Goal: Transaction & Acquisition: Purchase product/service

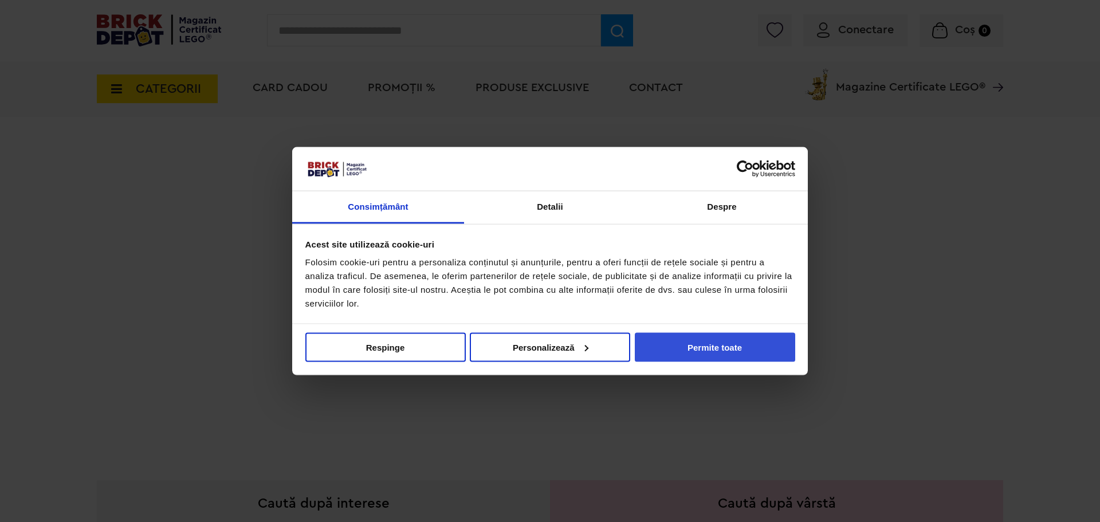
click at [769, 352] on button "Permite toate" at bounding box center [715, 346] width 160 height 29
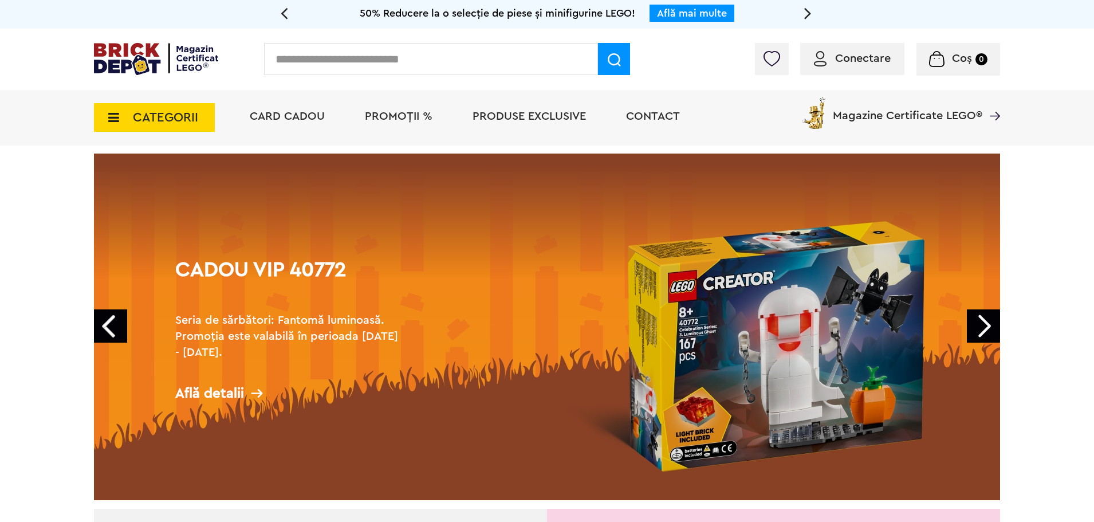
click at [399, 114] on span "PROMOȚII %" at bounding box center [399, 116] width 68 height 11
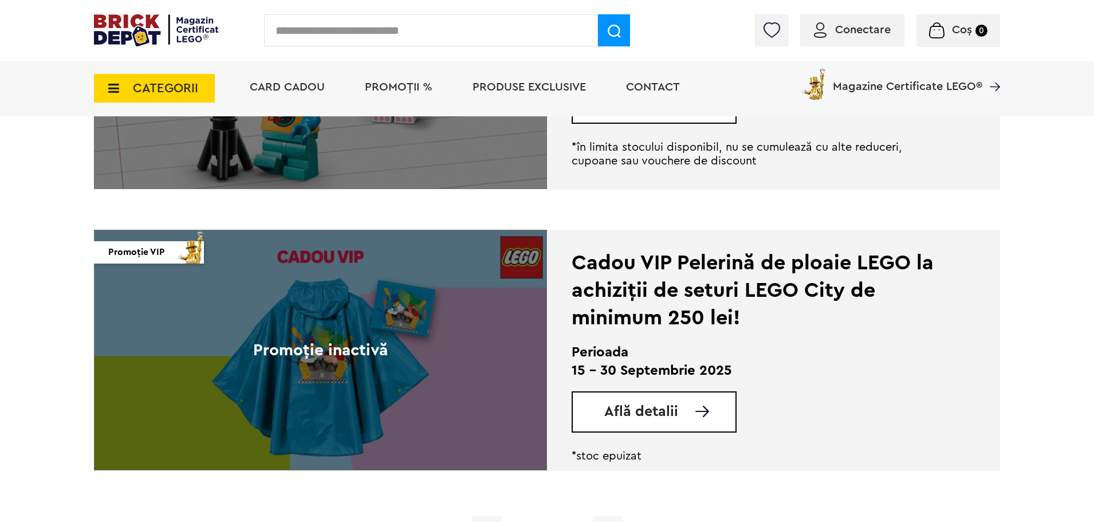
scroll to position [2864, 0]
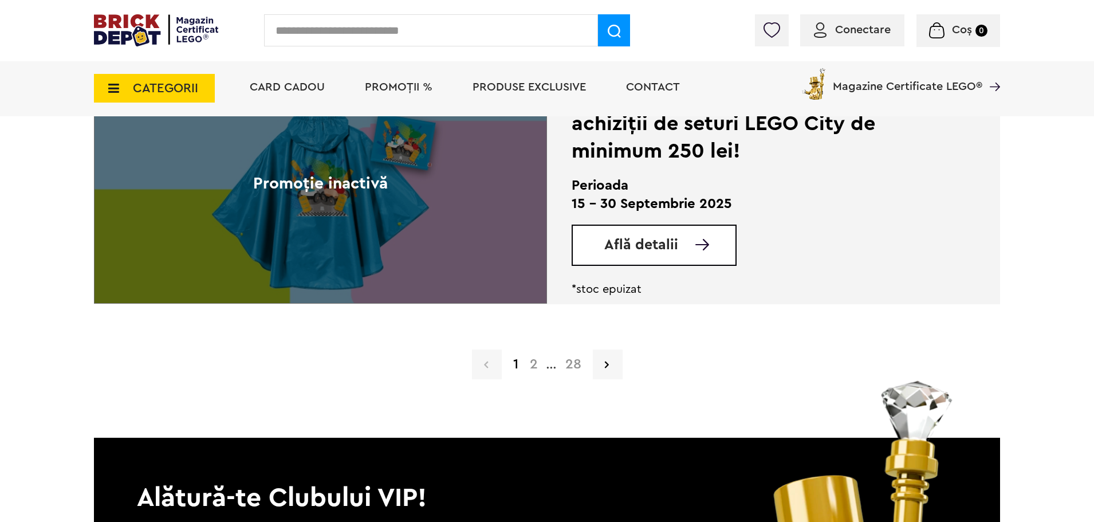
click at [575, 88] on span "Produse exclusive" at bounding box center [529, 86] width 113 height 11
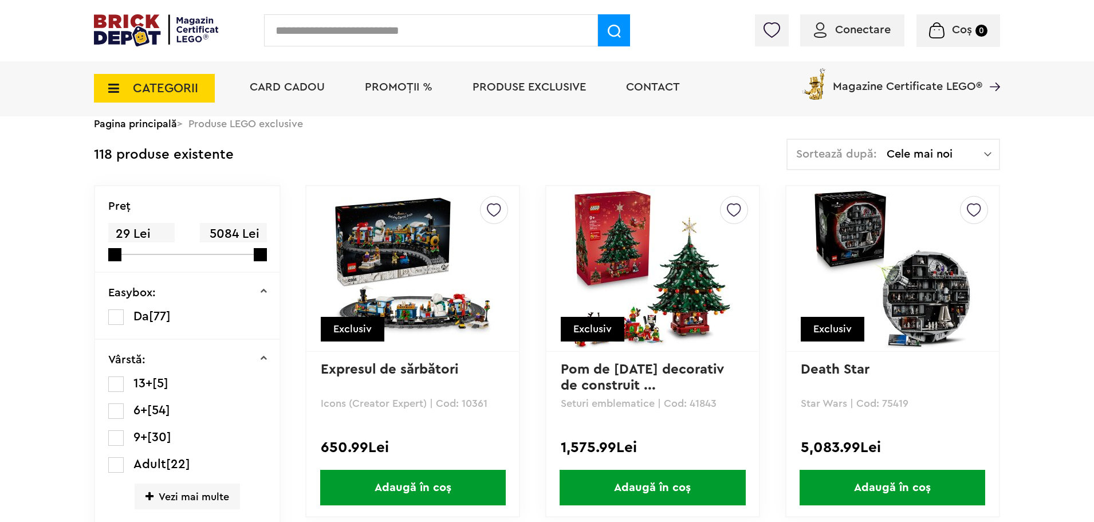
scroll to position [172, 0]
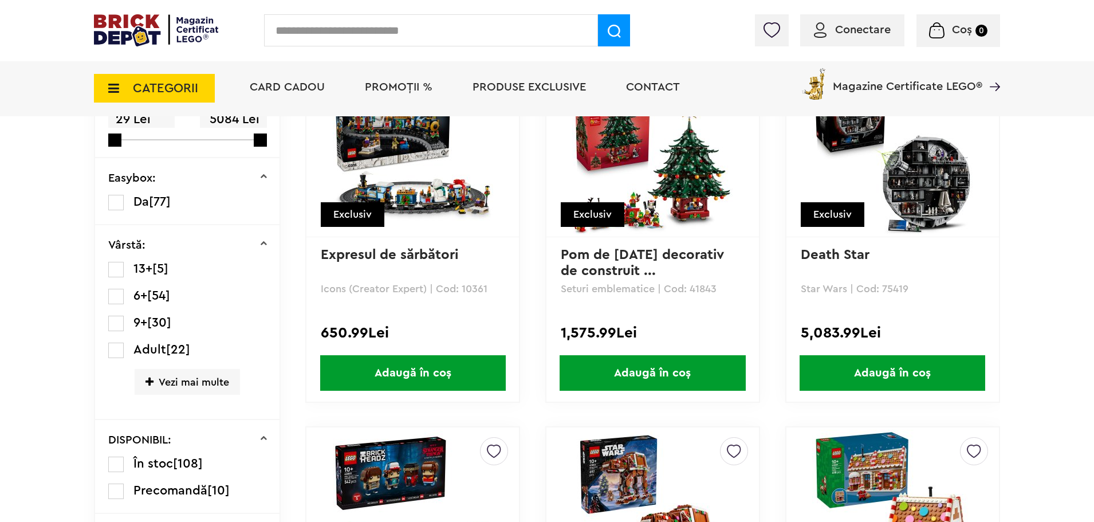
click at [652, 254] on link "Pom de [DATE] decorativ de construit ..." at bounding box center [644, 263] width 167 height 30
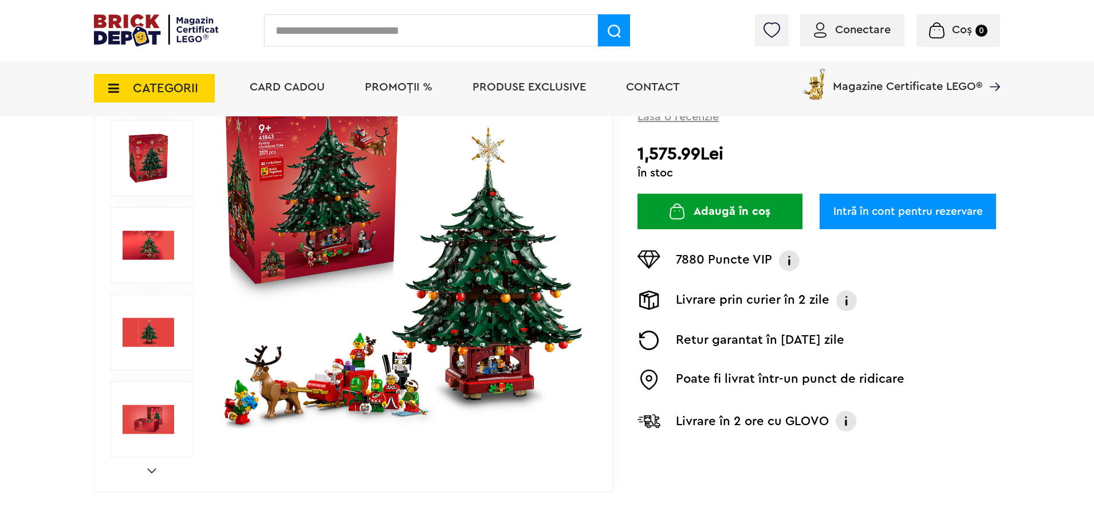
scroll to position [172, 0]
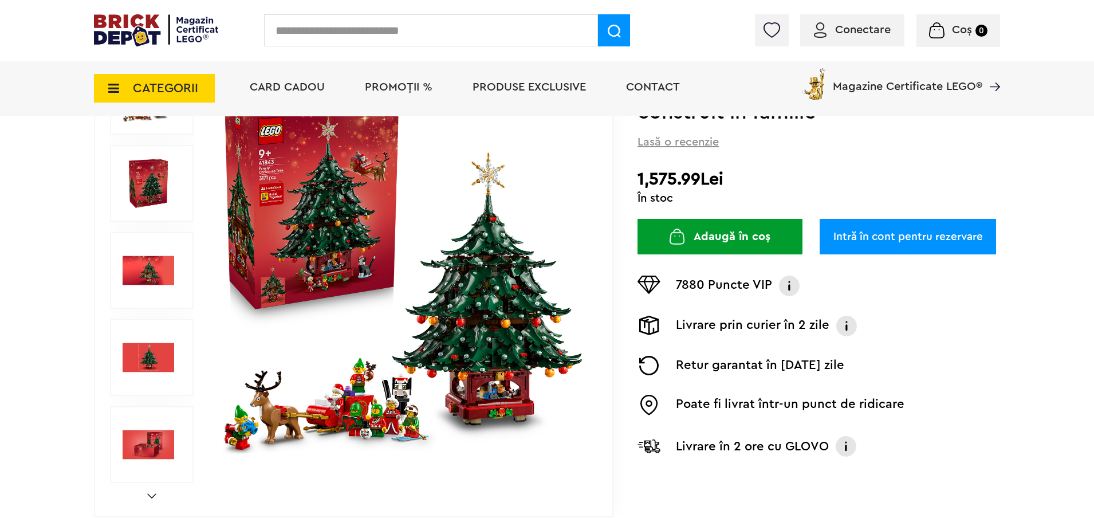
click at [159, 269] on img at bounding box center [149, 271] width 52 height 52
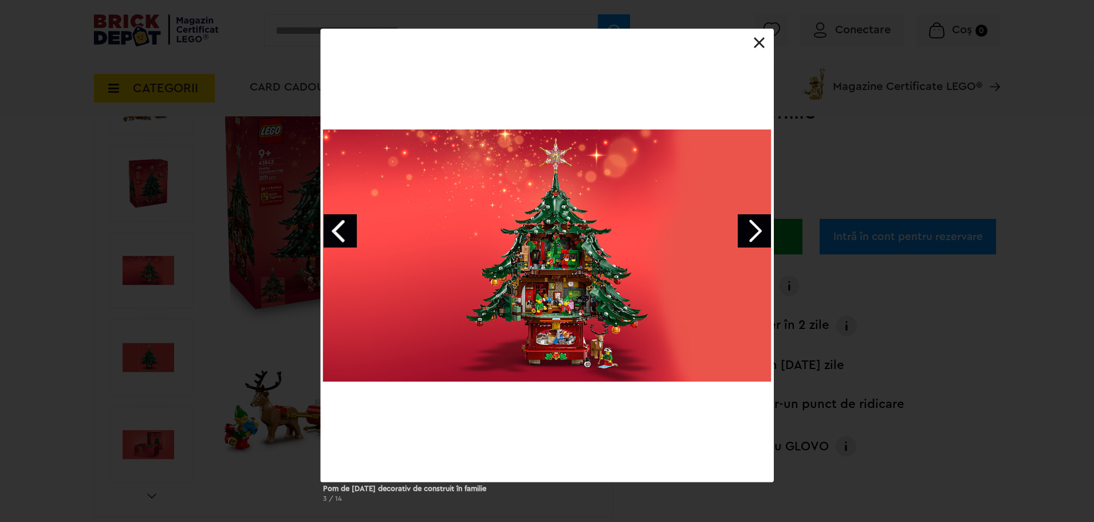
click at [756, 234] on link "Next image" at bounding box center [754, 230] width 33 height 33
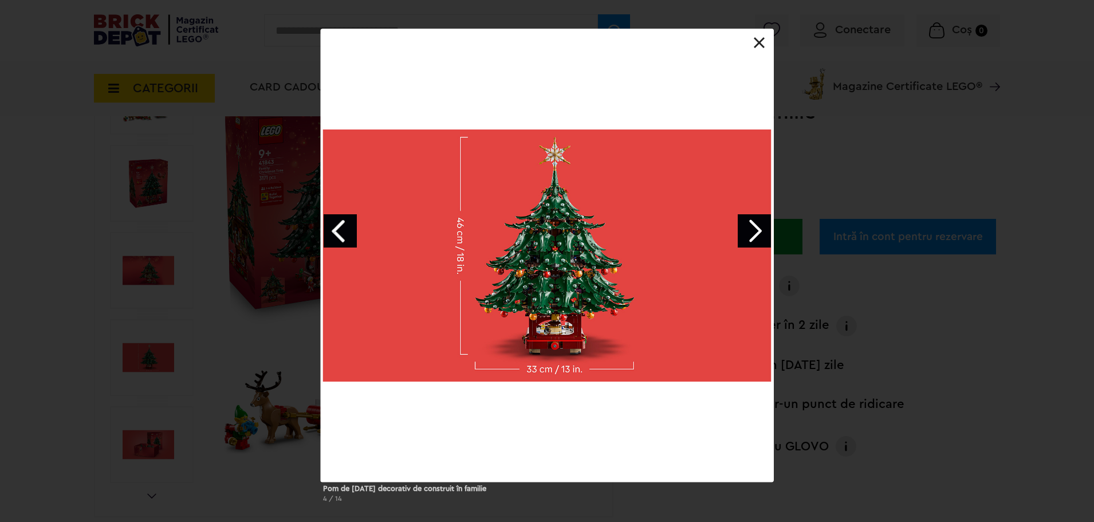
click at [756, 234] on link "Next image" at bounding box center [754, 230] width 33 height 33
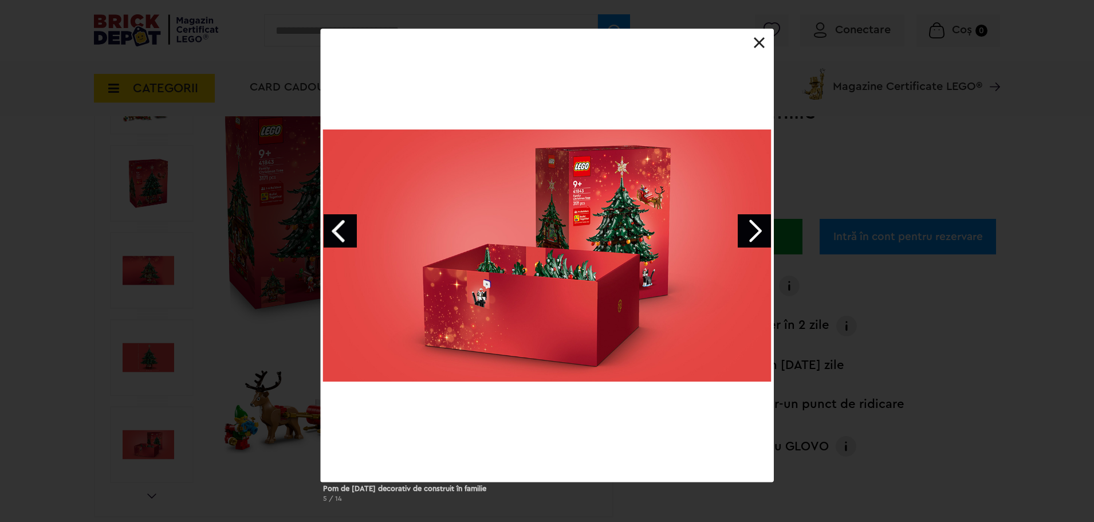
click at [756, 234] on link "Next image" at bounding box center [754, 230] width 33 height 33
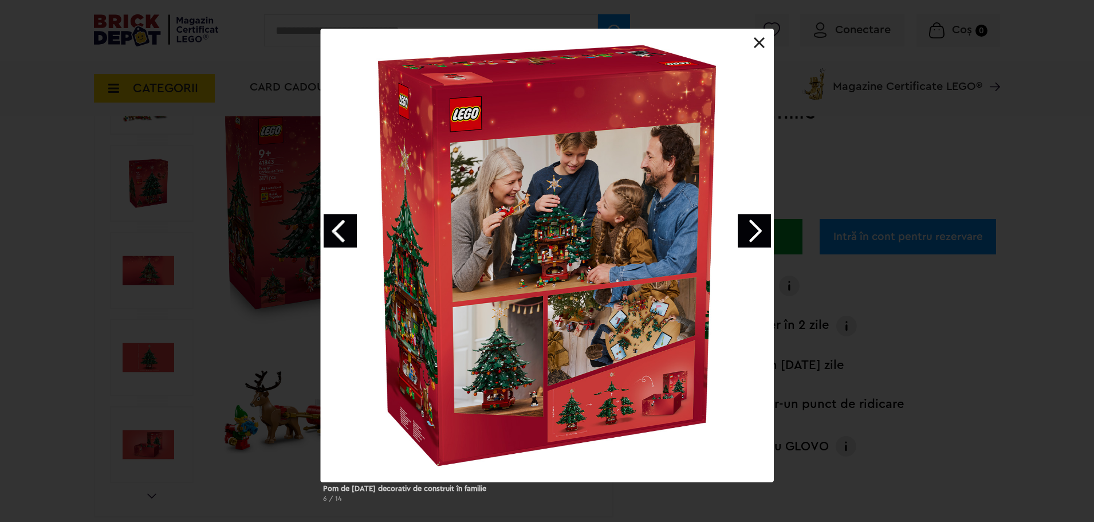
click at [756, 234] on link "Next image" at bounding box center [754, 230] width 33 height 33
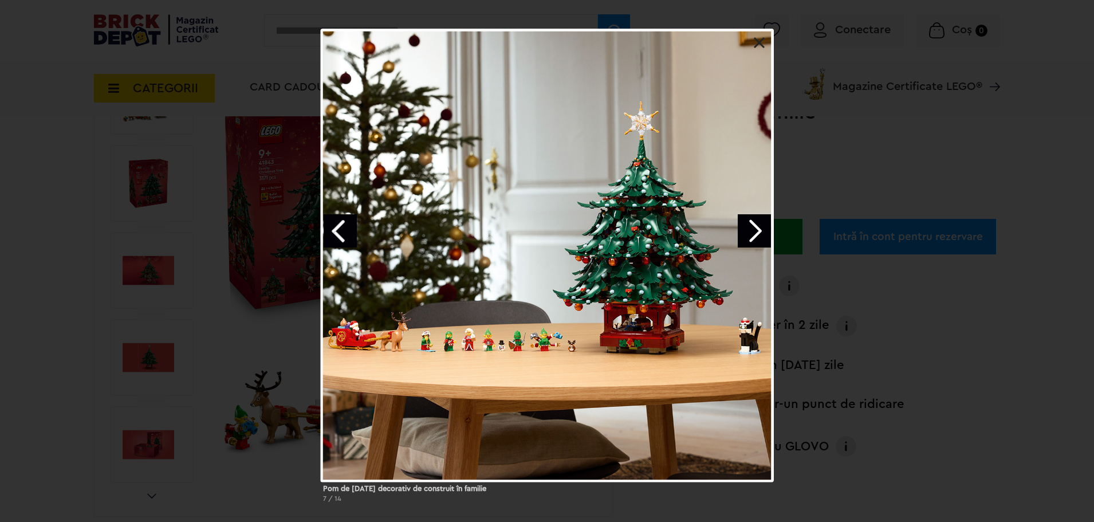
click at [758, 40] on link at bounding box center [759, 42] width 11 height 11
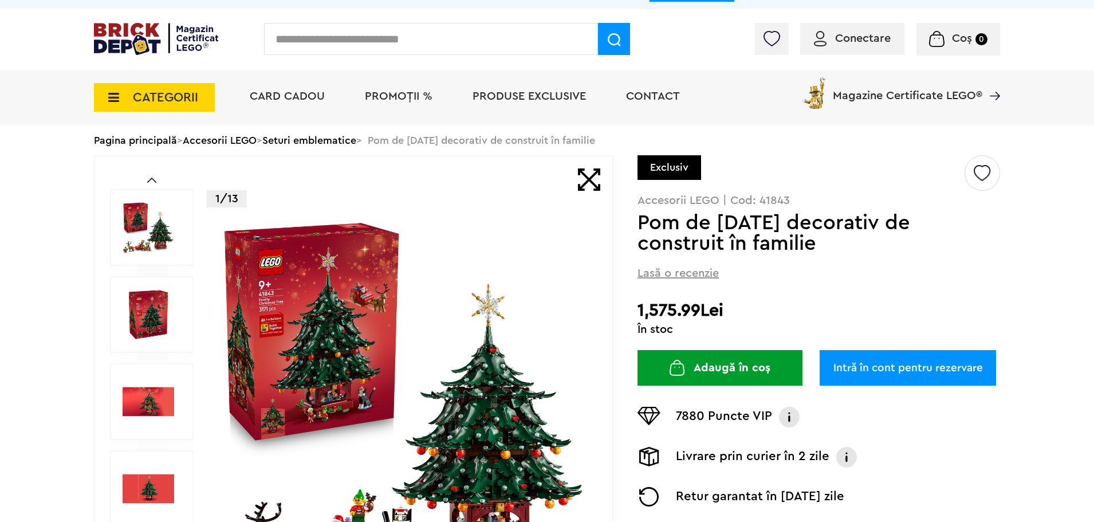
scroll to position [0, 0]
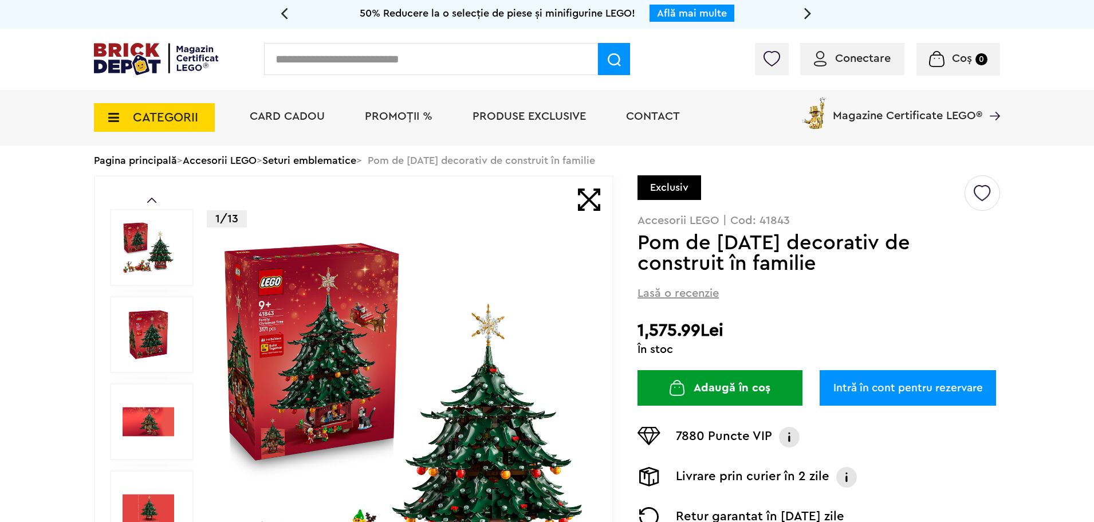
click at [474, 120] on span "Produse exclusive" at bounding box center [529, 116] width 113 height 11
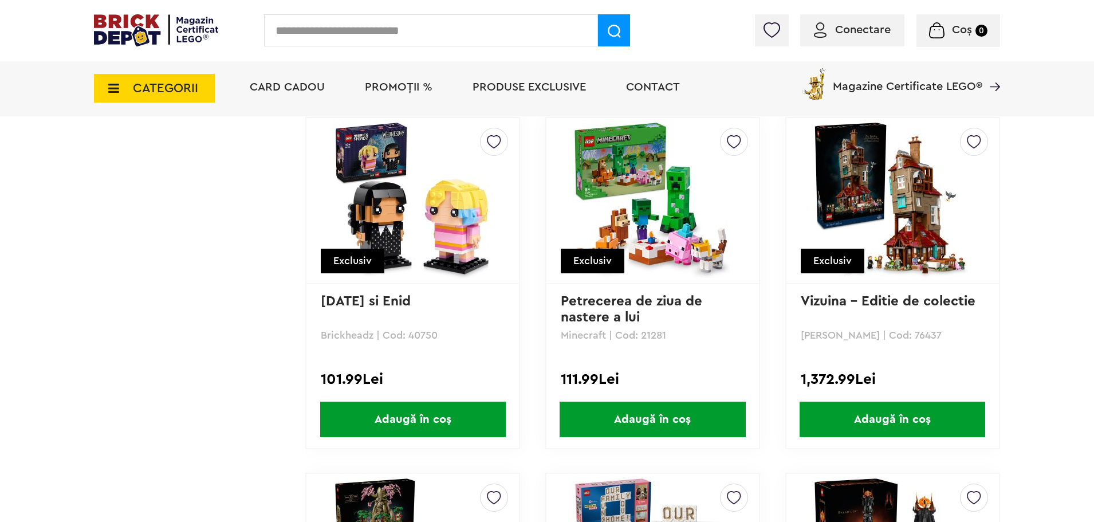
scroll to position [3809, 0]
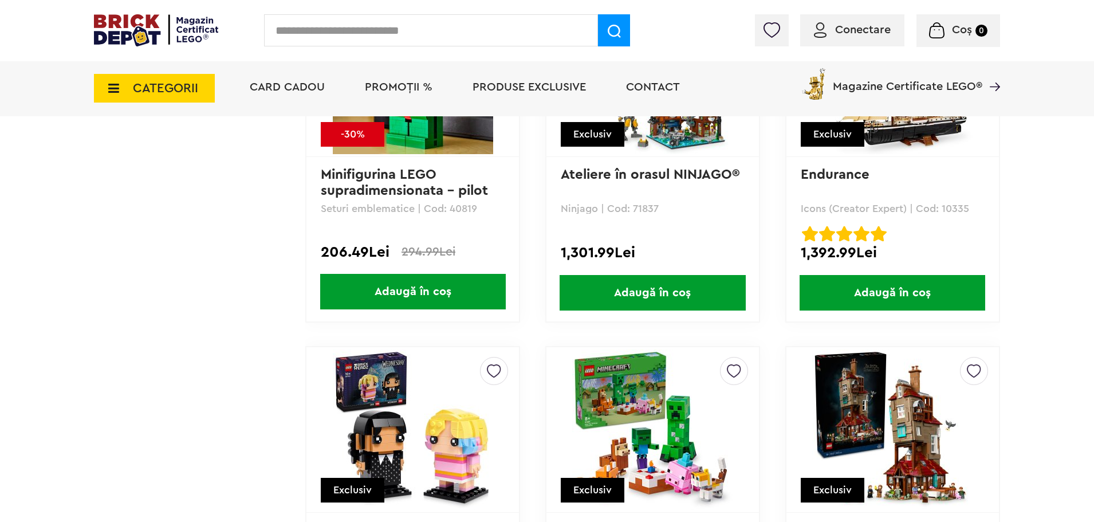
click at [189, 87] on span "CATEGORII" at bounding box center [165, 88] width 65 height 13
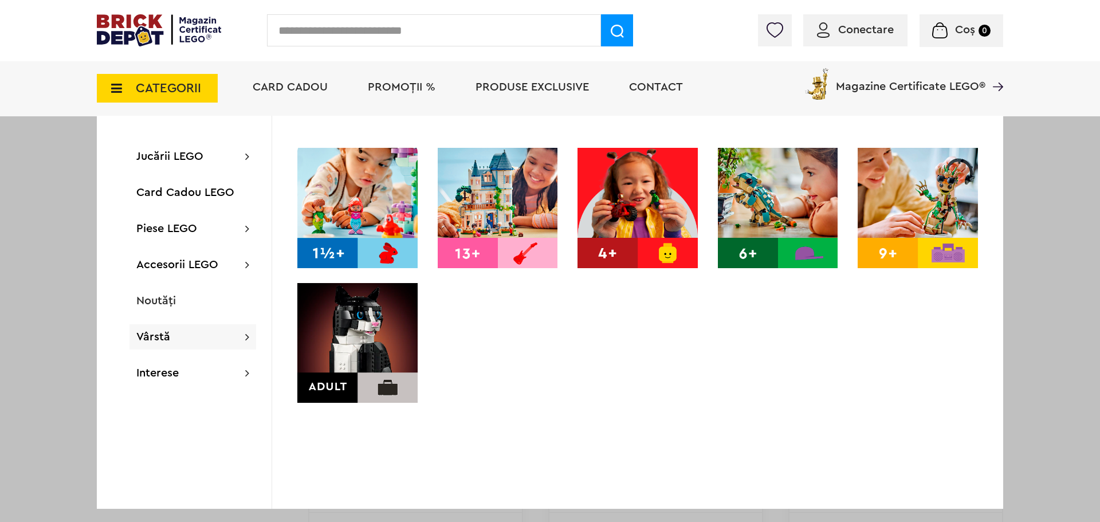
click at [363, 337] on img at bounding box center [357, 343] width 120 height 120
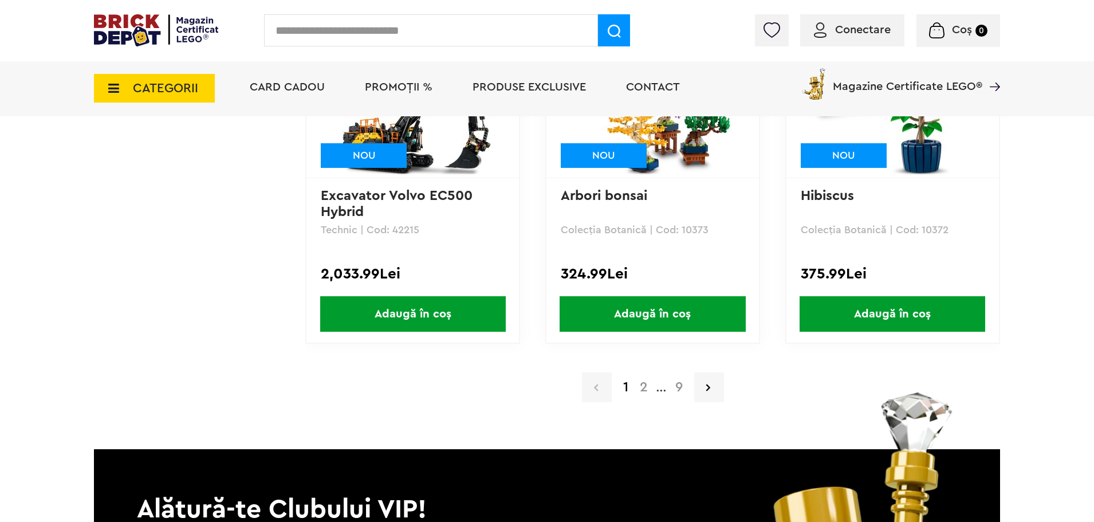
scroll to position [2463, 0]
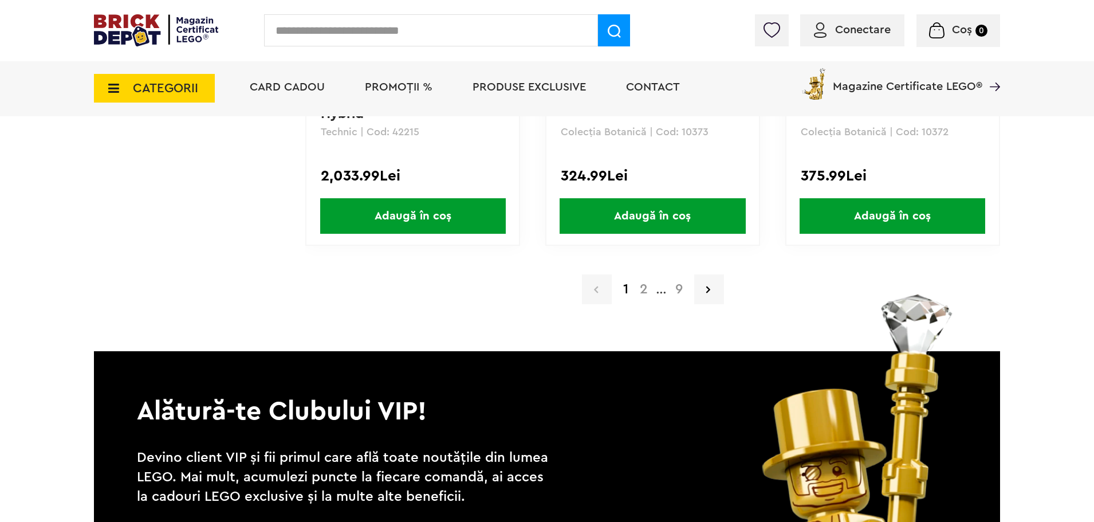
click at [643, 291] on a=Adult&order=1&page=2"] "2" at bounding box center [643, 289] width 19 height 14
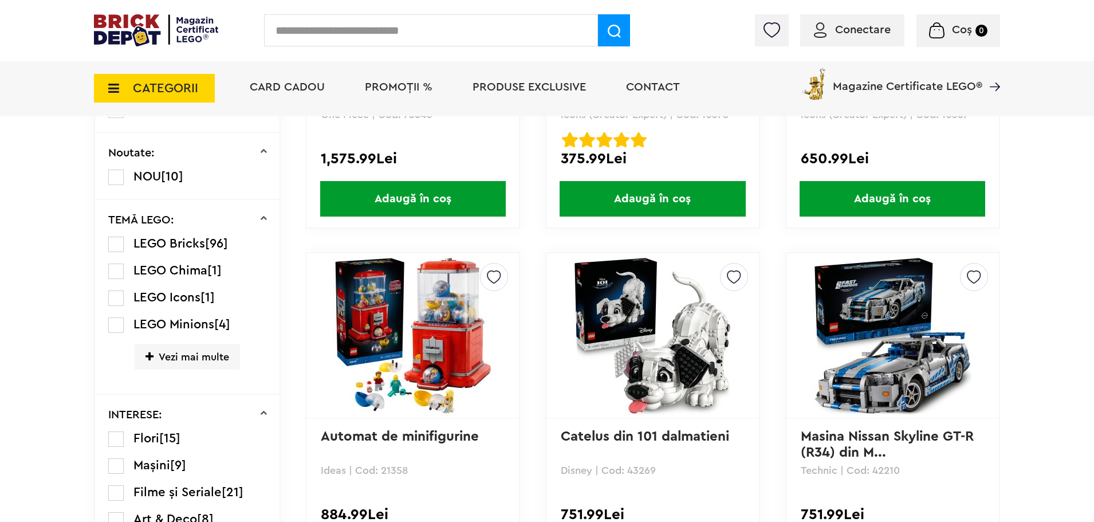
scroll to position [745, 0]
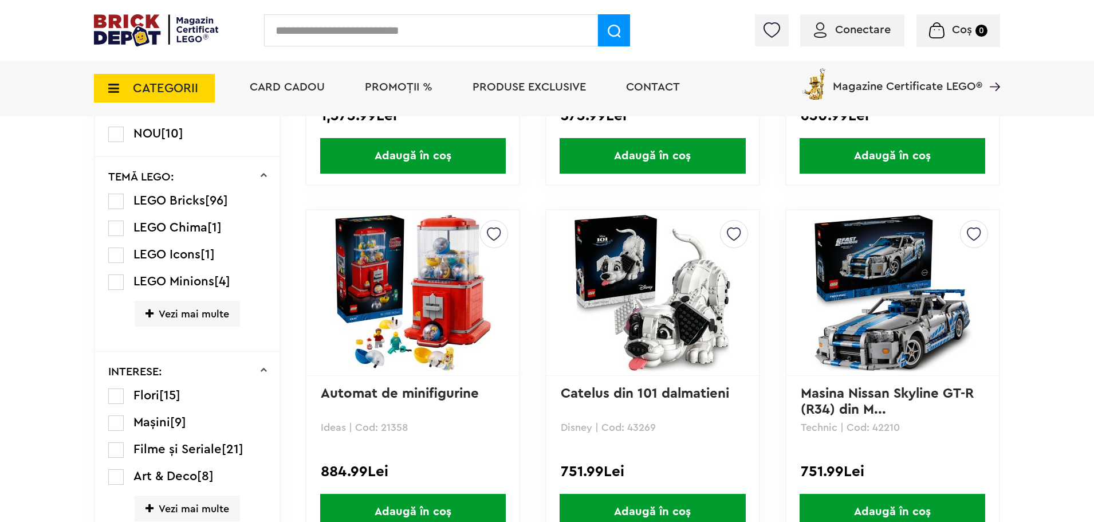
click at [438, 297] on img at bounding box center [413, 293] width 160 height 160
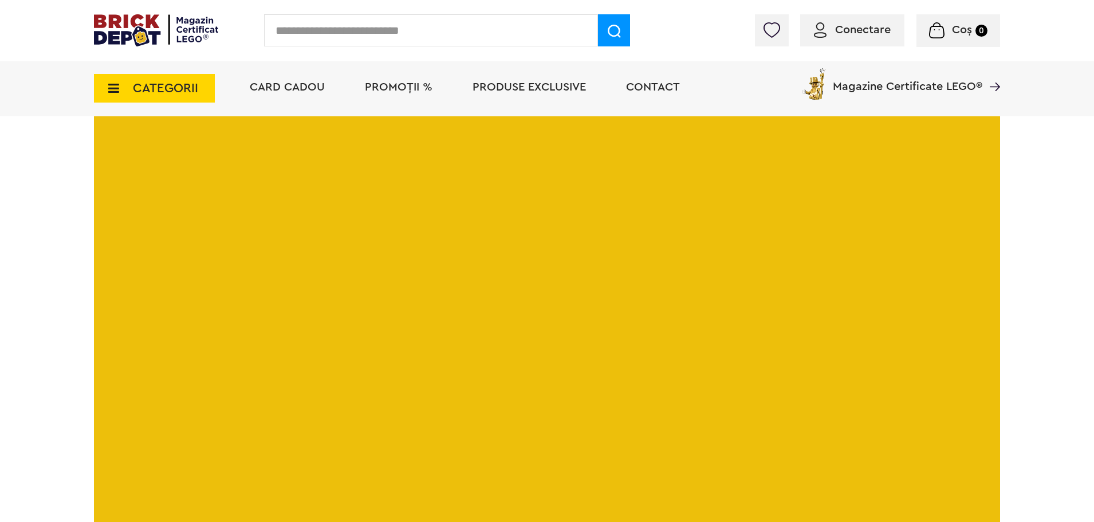
scroll to position [2234, 0]
